Goal: Task Accomplishment & Management: Complete application form

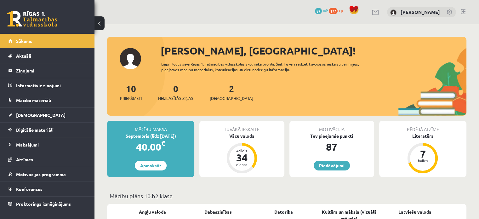
click at [227, 94] on div "2 Ieskaites" at bounding box center [231, 92] width 43 height 20
click at [227, 97] on span "[DEMOGRAPHIC_DATA]" at bounding box center [231, 98] width 43 height 6
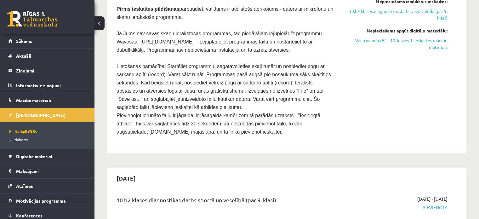
scroll to position [95, 0]
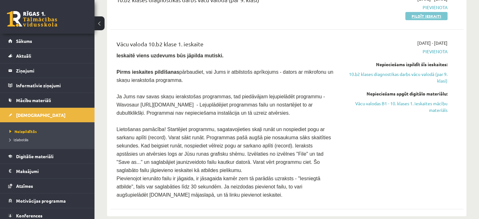
click at [425, 15] on link "Pildīt ieskaiti" at bounding box center [426, 16] width 42 height 8
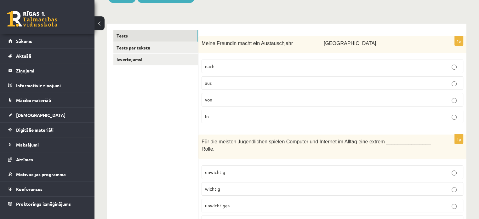
scroll to position [95, 0]
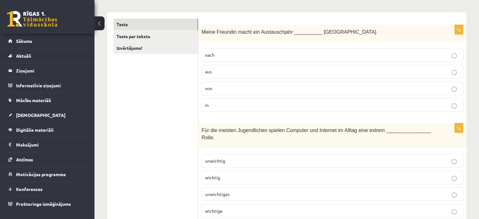
click at [223, 57] on p "nach" at bounding box center [332, 55] width 255 height 7
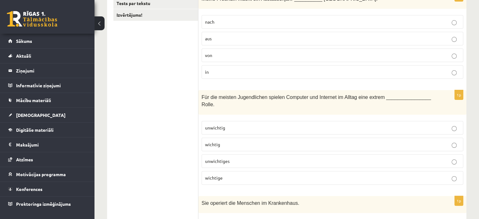
scroll to position [189, 0]
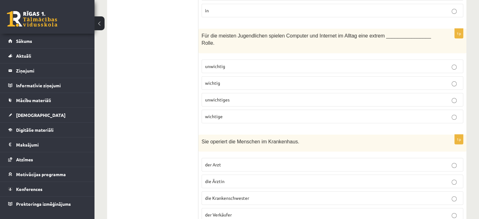
click at [248, 80] on p "wichtig" at bounding box center [332, 83] width 255 height 7
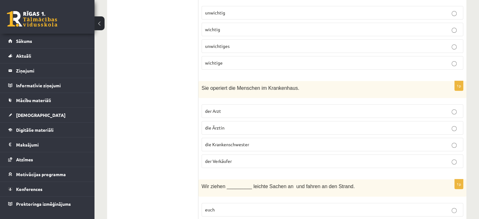
scroll to position [252, 0]
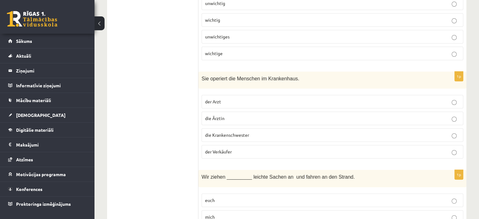
click at [304, 115] on p "die Ärztin" at bounding box center [332, 118] width 255 height 7
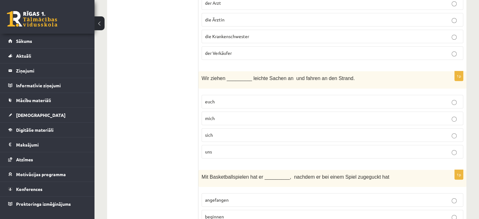
scroll to position [378, 0]
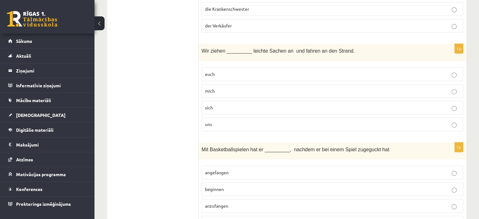
click at [305, 118] on label "uns" at bounding box center [333, 125] width 262 height 14
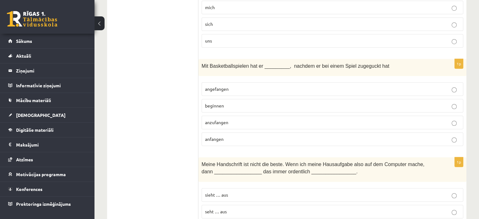
scroll to position [473, 0]
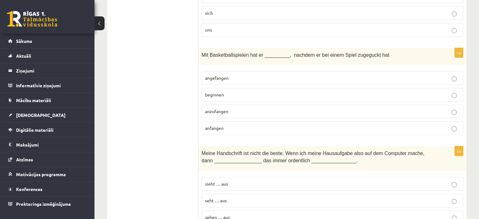
click at [262, 88] on label "beginnen" at bounding box center [333, 95] width 262 height 14
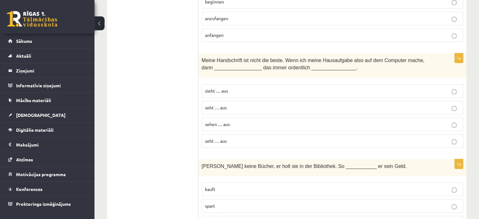
scroll to position [567, 0]
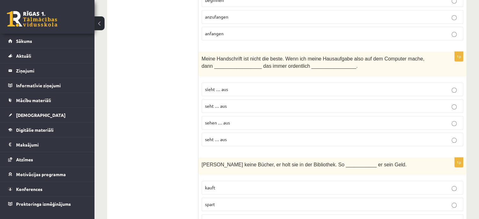
click at [260, 103] on p "seht … aus" at bounding box center [332, 106] width 255 height 7
click at [264, 86] on p "sieht … aus" at bounding box center [332, 89] width 255 height 7
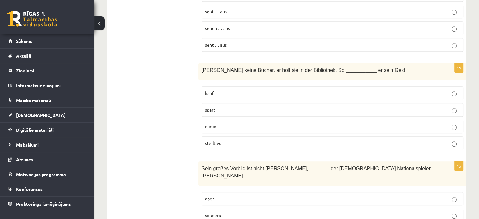
scroll to position [662, 0]
click at [272, 90] on p "kauft" at bounding box center [332, 93] width 255 height 7
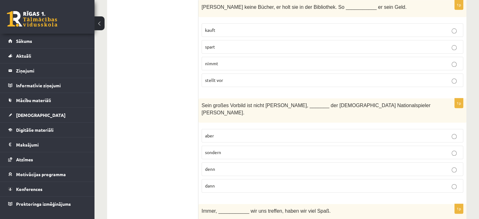
scroll to position [756, 0]
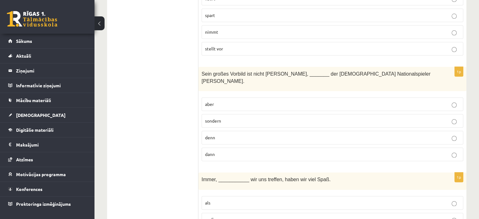
click at [304, 101] on p "aber" at bounding box center [332, 104] width 255 height 7
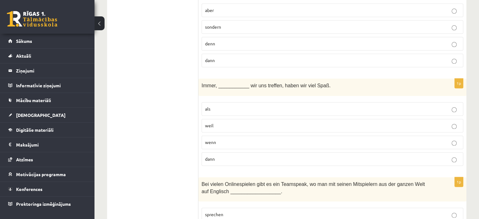
scroll to position [851, 0]
click at [285, 155] on p "dann" at bounding box center [332, 158] width 255 height 7
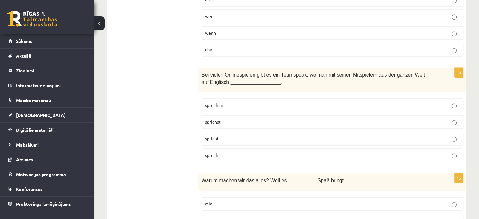
scroll to position [945, 0]
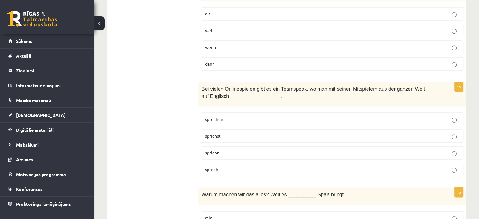
click at [313, 125] on fieldset "sprechen sprichst spricht sprecht" at bounding box center [333, 143] width 262 height 69
click at [315, 146] on label "spricht" at bounding box center [333, 153] width 262 height 14
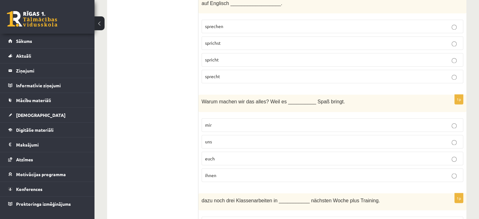
scroll to position [1040, 0]
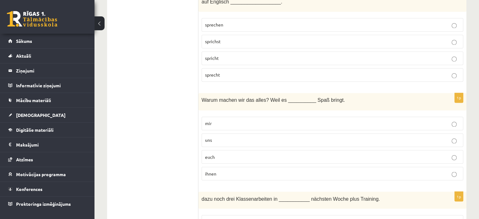
click at [319, 137] on p "uns" at bounding box center [332, 140] width 255 height 7
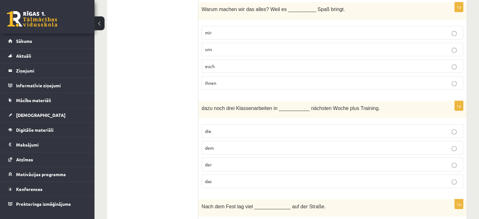
scroll to position [1134, 0]
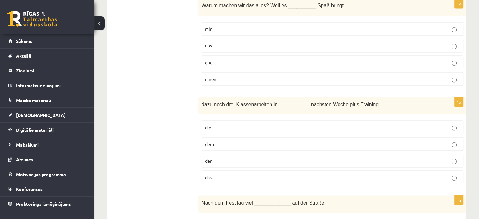
click at [315, 141] on p "dem" at bounding box center [332, 144] width 255 height 7
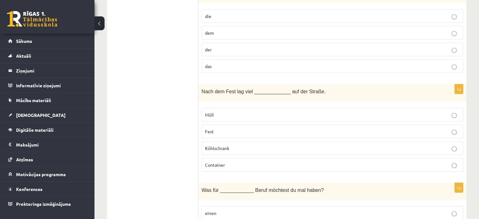
scroll to position [1260, 0]
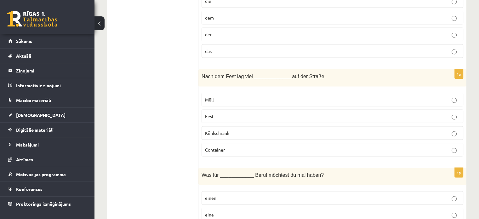
click at [316, 143] on label "Container" at bounding box center [333, 150] width 262 height 14
click at [291, 90] on fieldset "Müll Fest Kühlschrank Container" at bounding box center [333, 124] width 262 height 69
click at [290, 93] on label "Müll" at bounding box center [333, 100] width 262 height 14
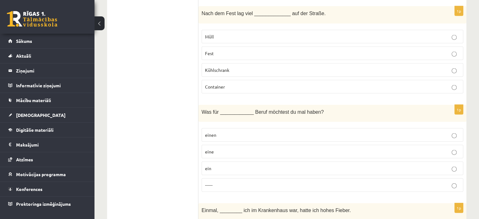
scroll to position [1355, 0]
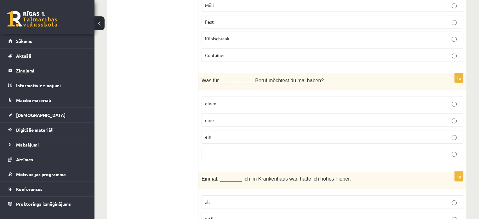
click at [292, 150] on p "------" at bounding box center [332, 153] width 255 height 7
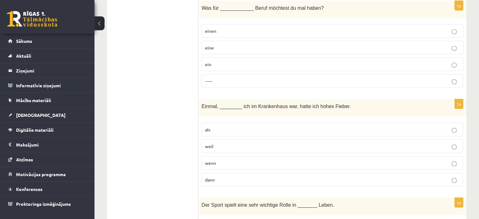
scroll to position [1449, 0]
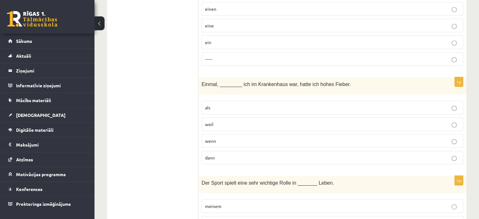
click at [227, 154] on p "dann" at bounding box center [332, 157] width 255 height 7
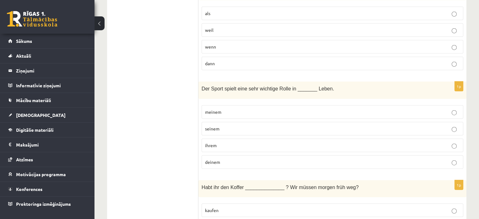
scroll to position [1544, 0]
click at [249, 158] on p "deinem" at bounding box center [332, 161] width 255 height 7
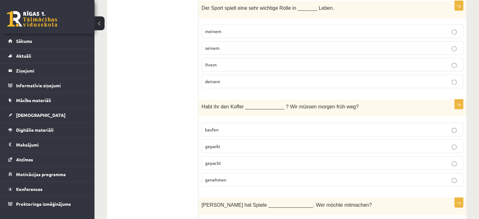
scroll to position [1638, 0]
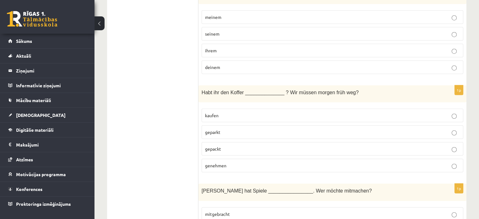
click at [258, 146] on p "gepackt" at bounding box center [332, 149] width 255 height 7
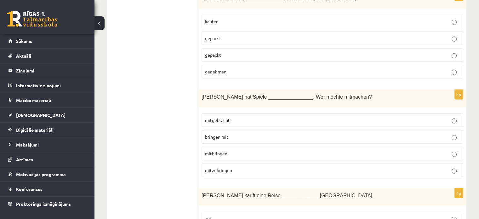
scroll to position [1733, 0]
click at [311, 133] on p "bringen mit" at bounding box center [332, 136] width 255 height 7
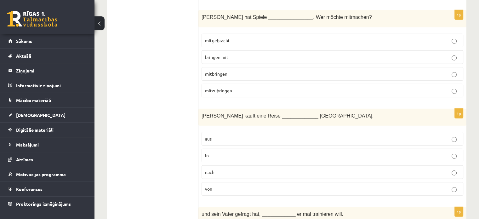
scroll to position [1827, 0]
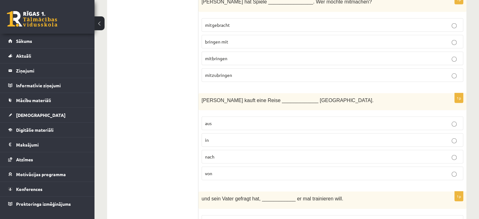
click at [284, 120] on p "aus" at bounding box center [332, 123] width 255 height 7
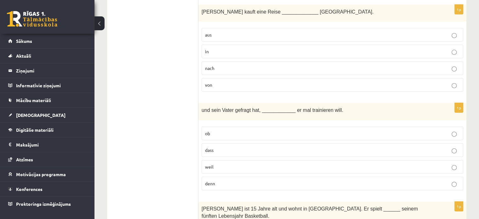
scroll to position [1953, 0]
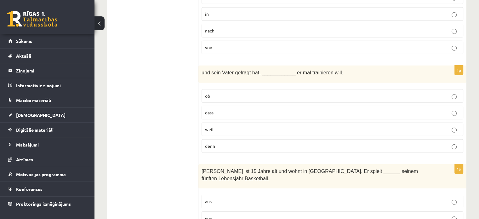
click at [283, 109] on p "dass" at bounding box center [332, 112] width 255 height 7
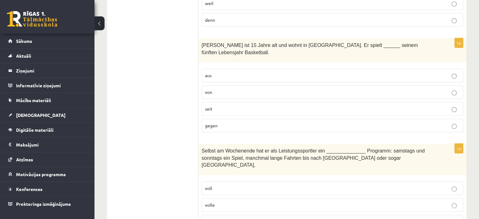
scroll to position [2048, 0]
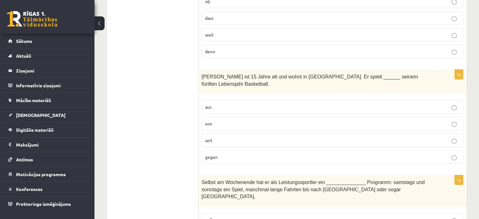
click at [258, 137] on p "seit" at bounding box center [332, 140] width 255 height 7
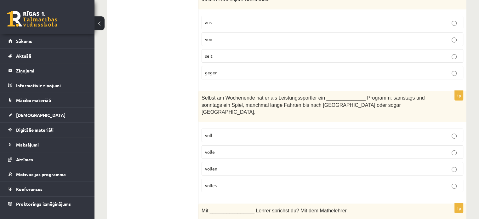
scroll to position [2142, 0]
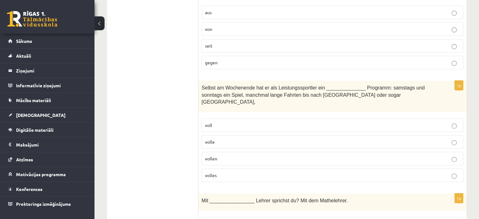
click at [294, 139] on p "volle" at bounding box center [332, 142] width 255 height 7
click at [295, 122] on p "voll" at bounding box center [332, 125] width 255 height 7
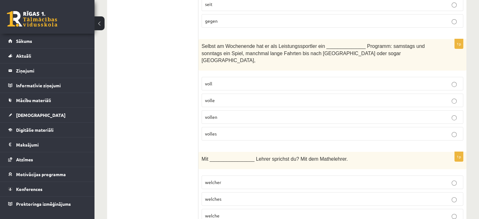
scroll to position [2186, 0]
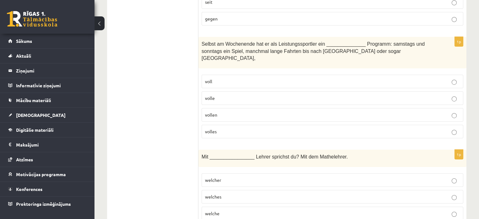
click at [275, 173] on label "welcher" at bounding box center [333, 180] width 262 height 14
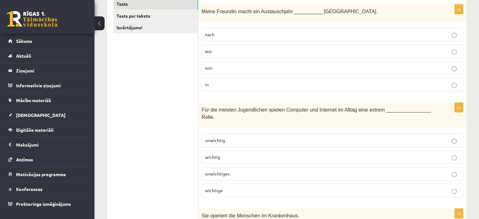
scroll to position [0, 0]
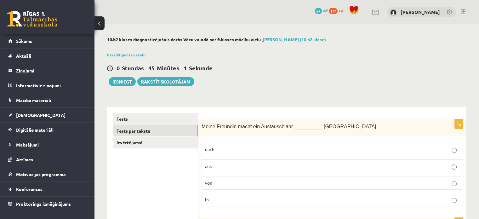
click at [180, 128] on link "Tests par tekstu" at bounding box center [155, 131] width 85 height 12
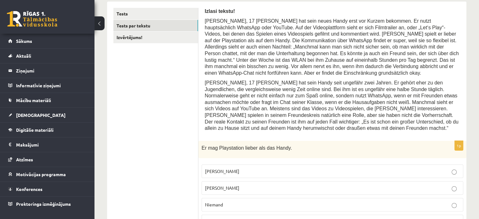
scroll to position [141, 0]
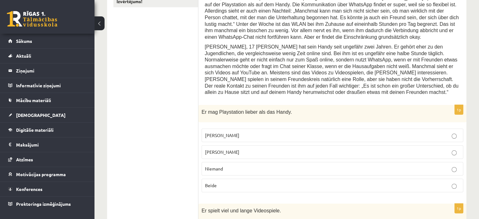
click at [266, 132] on p "Jacob" at bounding box center [332, 135] width 255 height 7
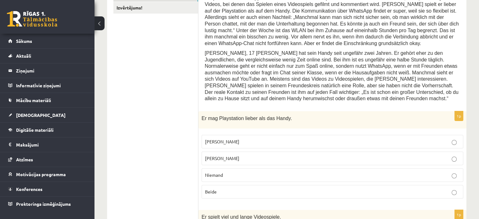
scroll to position [173, 0]
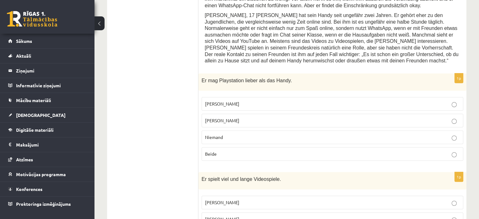
click at [262, 199] on p "Jacob" at bounding box center [332, 202] width 255 height 7
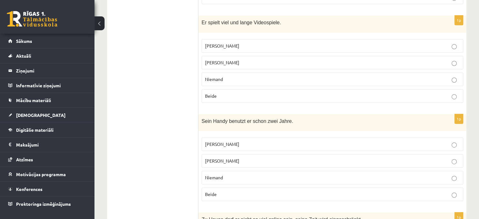
scroll to position [330, 0]
click at [265, 173] on p "Niemand" at bounding box center [332, 176] width 255 height 7
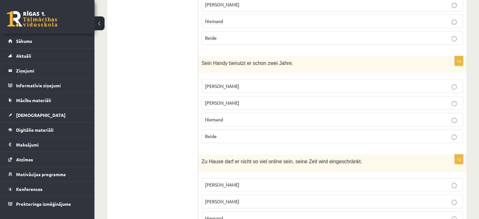
scroll to position [425, 0]
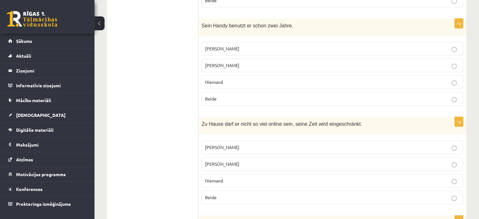
click at [265, 194] on p "Beide" at bounding box center [332, 197] width 255 height 7
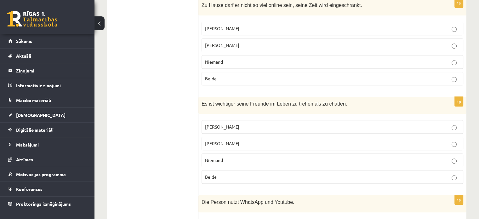
scroll to position [551, 0]
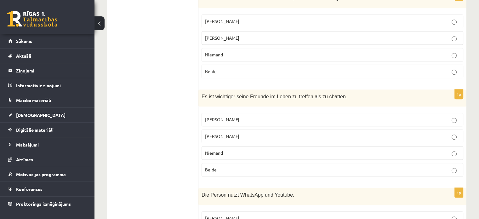
click at [260, 133] on p "Jonathan" at bounding box center [332, 136] width 255 height 7
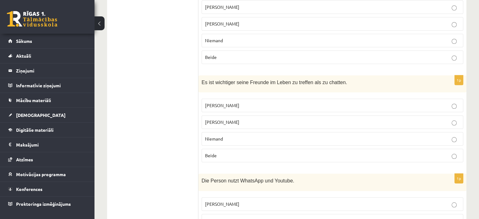
scroll to position [614, 0]
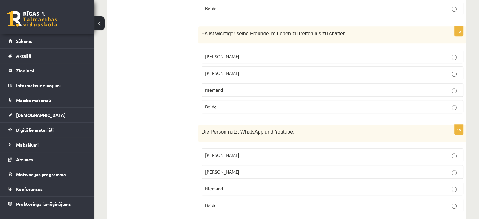
click at [259, 152] on p "Jacob" at bounding box center [332, 155] width 255 height 7
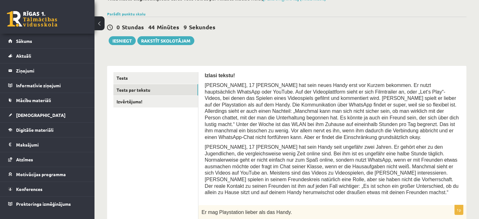
scroll to position [15, 0]
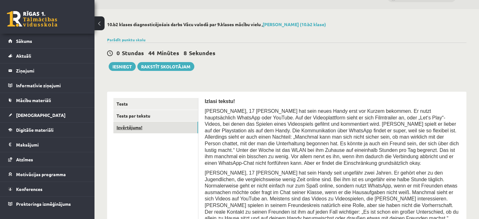
click at [161, 129] on link "Izvērtējums!" at bounding box center [155, 128] width 85 height 12
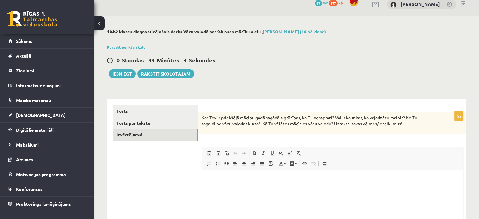
scroll to position [0, 0]
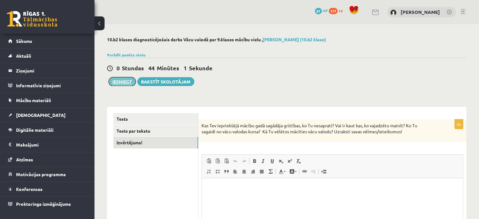
click at [127, 81] on button "Iesniegt" at bounding box center [122, 81] width 27 height 9
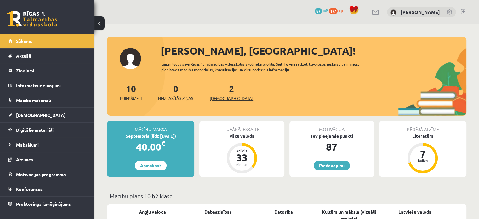
click at [222, 95] on div "2 Ieskaites" at bounding box center [231, 92] width 43 height 20
click at [221, 96] on span "[DEMOGRAPHIC_DATA]" at bounding box center [231, 98] width 43 height 6
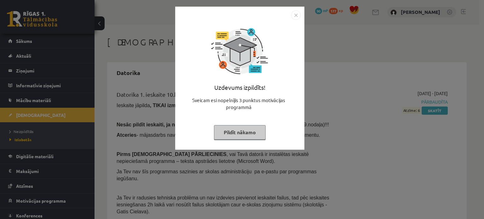
click at [296, 15] on img "Close" at bounding box center [295, 14] width 9 height 9
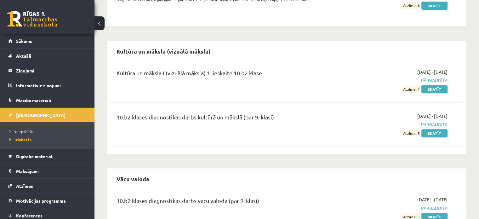
scroll to position [277, 0]
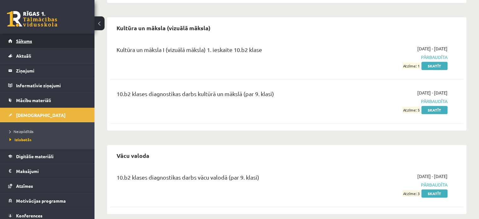
click at [33, 38] on link "Sākums" at bounding box center [47, 41] width 78 height 14
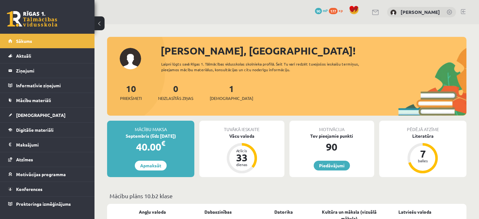
click at [219, 94] on div "1 Ieskaites" at bounding box center [231, 92] width 43 height 20
click at [223, 100] on span "[DEMOGRAPHIC_DATA]" at bounding box center [231, 98] width 43 height 6
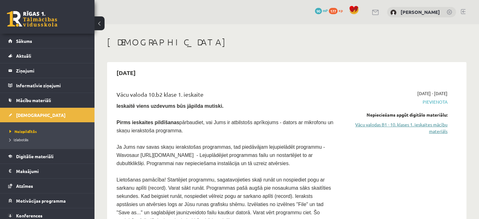
click at [369, 124] on link "Vācu valodas B1 - 10. klases 1. ieskaites mācību materiāls" at bounding box center [396, 127] width 104 height 13
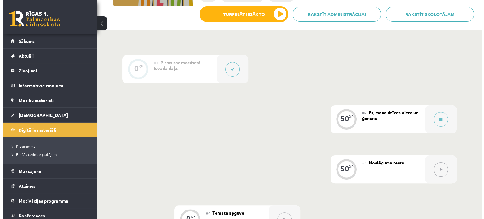
scroll to position [126, 0]
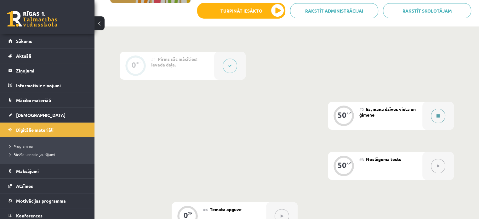
click at [437, 118] on button at bounding box center [438, 116] width 14 height 14
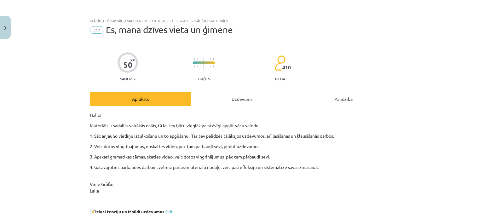
scroll to position [0, 0]
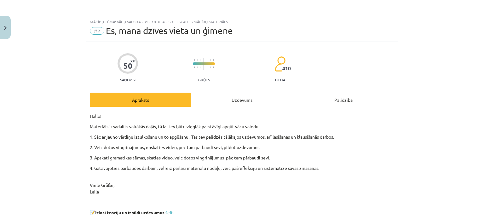
click at [248, 101] on div "Uzdevums" at bounding box center [241, 100] width 101 height 14
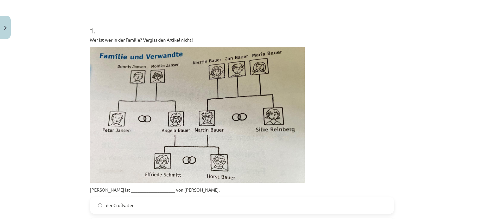
scroll to position [142, 0]
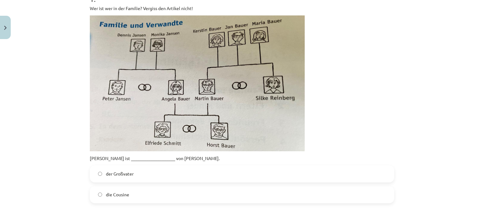
click at [185, 175] on label "der Großvater" at bounding box center [241, 174] width 303 height 16
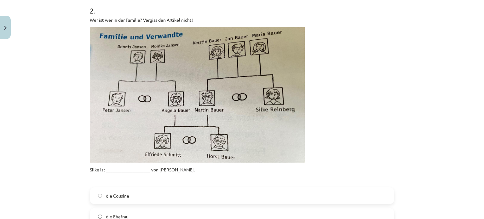
scroll to position [394, 0]
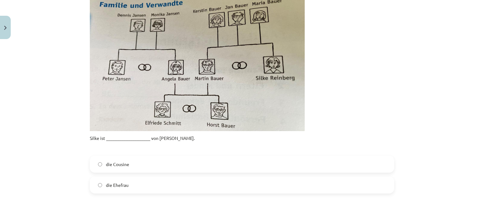
click at [131, 186] on label "die Ehefrau" at bounding box center [241, 185] width 303 height 16
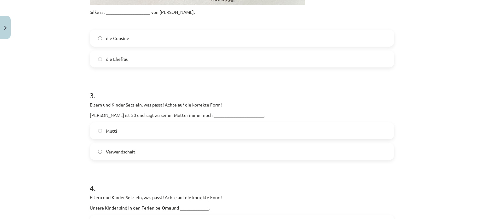
click at [204, 155] on label "Verwandschaft" at bounding box center [241, 152] width 303 height 16
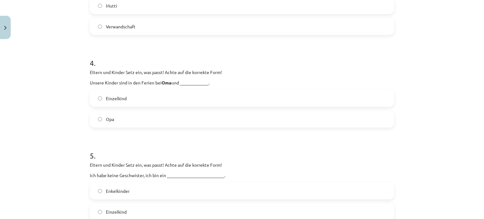
scroll to position [646, 0]
click at [194, 116] on label "Opa" at bounding box center [241, 118] width 303 height 16
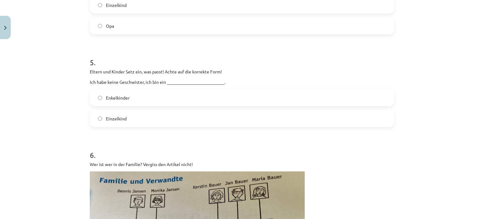
scroll to position [740, 0]
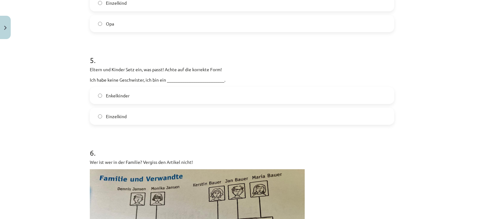
click at [199, 121] on label "Einzelkind" at bounding box center [241, 116] width 303 height 16
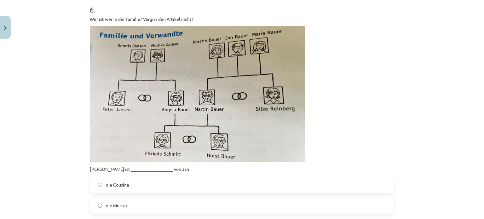
scroll to position [898, 0]
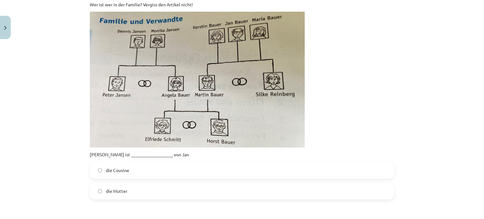
click at [126, 167] on span "die Cousine" at bounding box center [117, 170] width 23 height 7
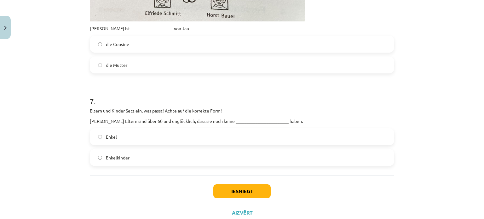
scroll to position [1044, 0]
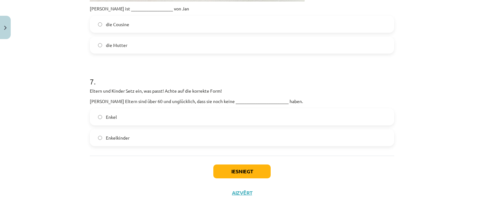
click at [154, 140] on label "Enkelkinder" at bounding box center [241, 138] width 303 height 16
click at [252, 175] on button "Iesniegt" at bounding box center [241, 171] width 57 height 14
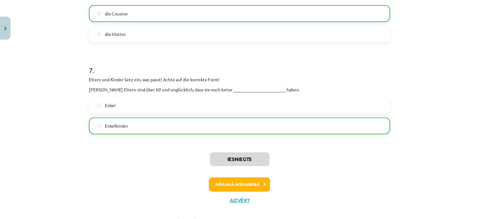
scroll to position [1064, 0]
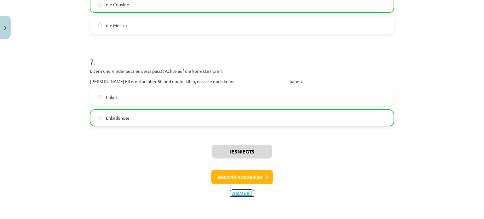
click at [240, 193] on button "Aizvērt" at bounding box center [242, 193] width 24 height 6
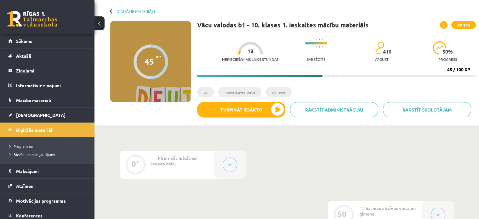
scroll to position [0, 0]
